Goal: Find specific page/section: Find specific page/section

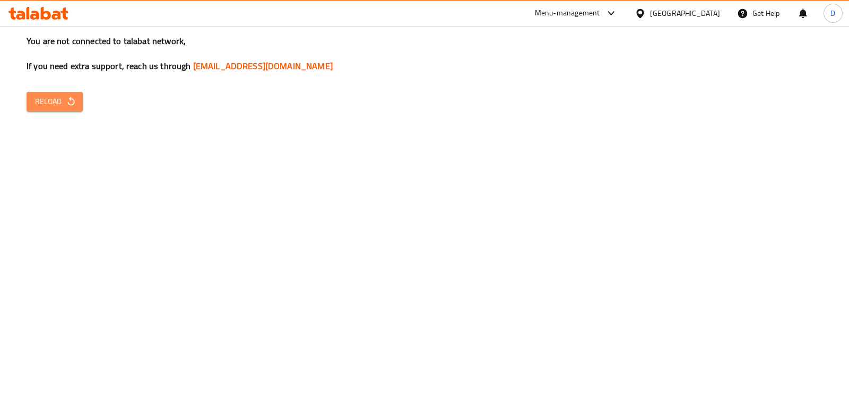
click at [72, 92] on button "Reload" at bounding box center [55, 102] width 56 height 20
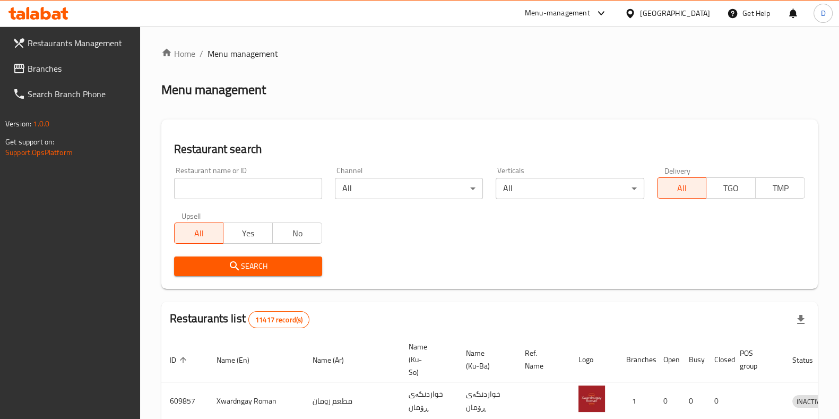
click at [800, 143] on h2 "Restaurant search" at bounding box center [489, 149] width 631 height 16
click at [296, 189] on input "search" at bounding box center [248, 188] width 148 height 21
type input "shawarma Plus"
click button "Search" at bounding box center [248, 266] width 148 height 20
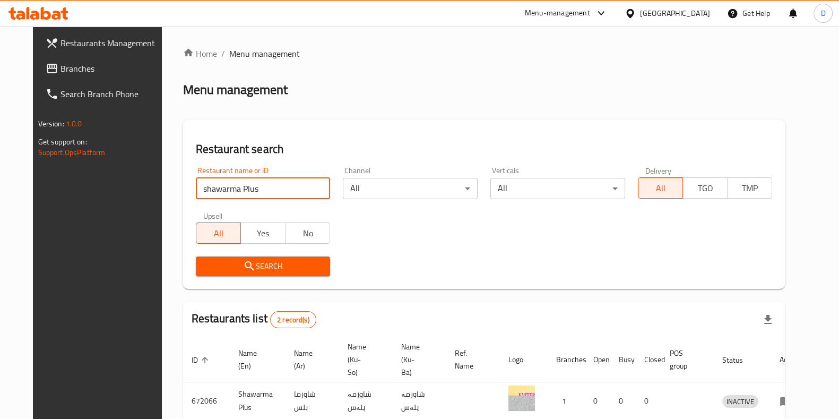
scroll to position [83, 0]
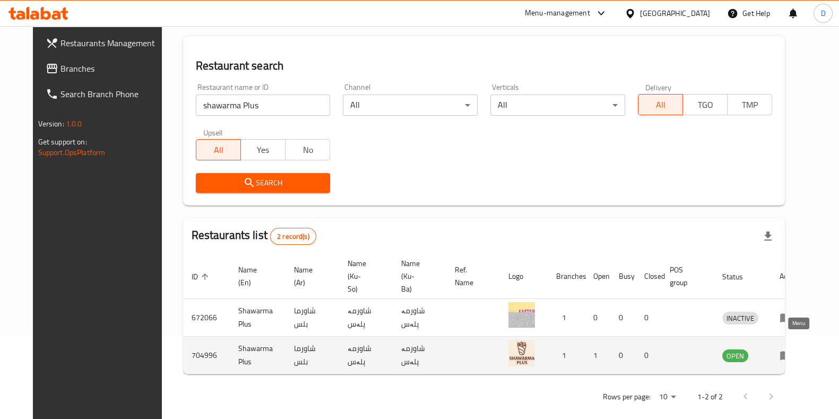
click at [792, 351] on icon "enhanced table" at bounding box center [786, 355] width 12 height 9
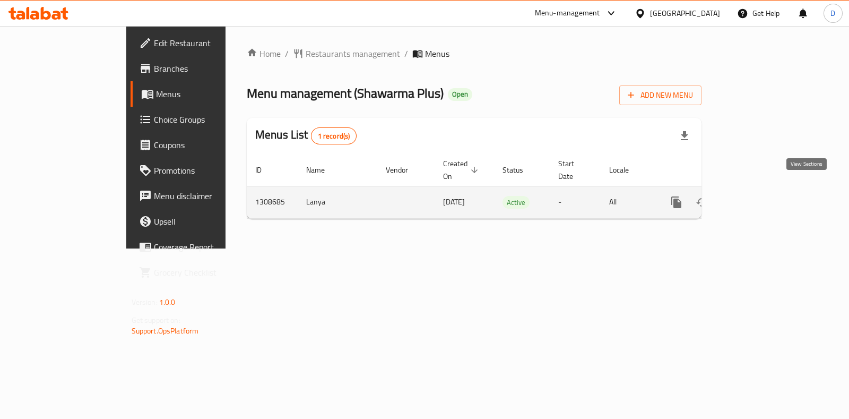
click at [759, 196] on icon "enhanced table" at bounding box center [753, 202] width 13 height 13
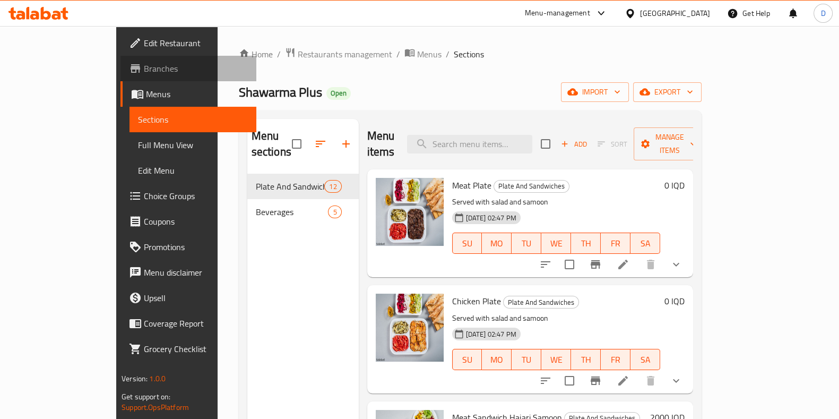
click at [120, 56] on link "Branches" at bounding box center [188, 68] width 136 height 25
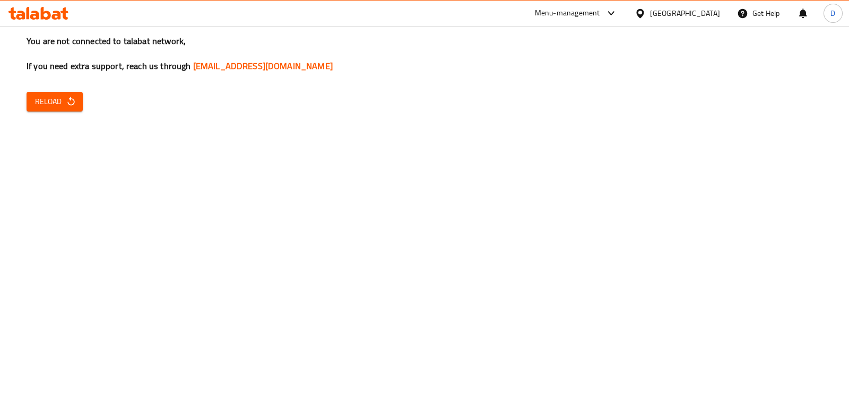
click at [600, 18] on div "Menu-management" at bounding box center [567, 13] width 65 height 13
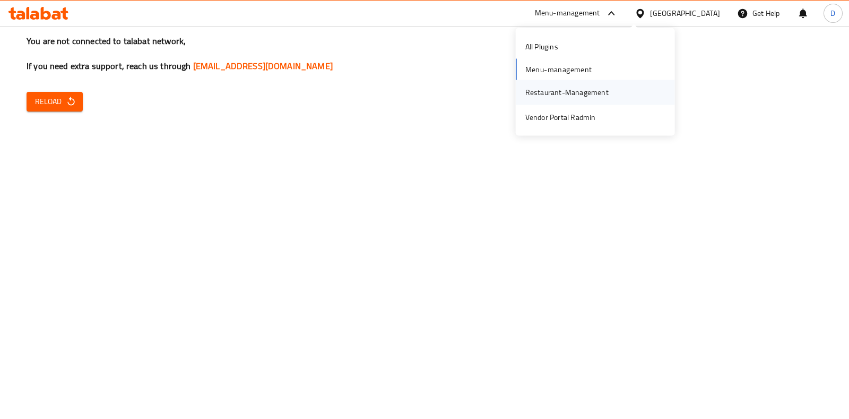
click at [620, 88] on div "Restaurant-Management" at bounding box center [595, 92] width 159 height 24
